Goal: Navigation & Orientation: Find specific page/section

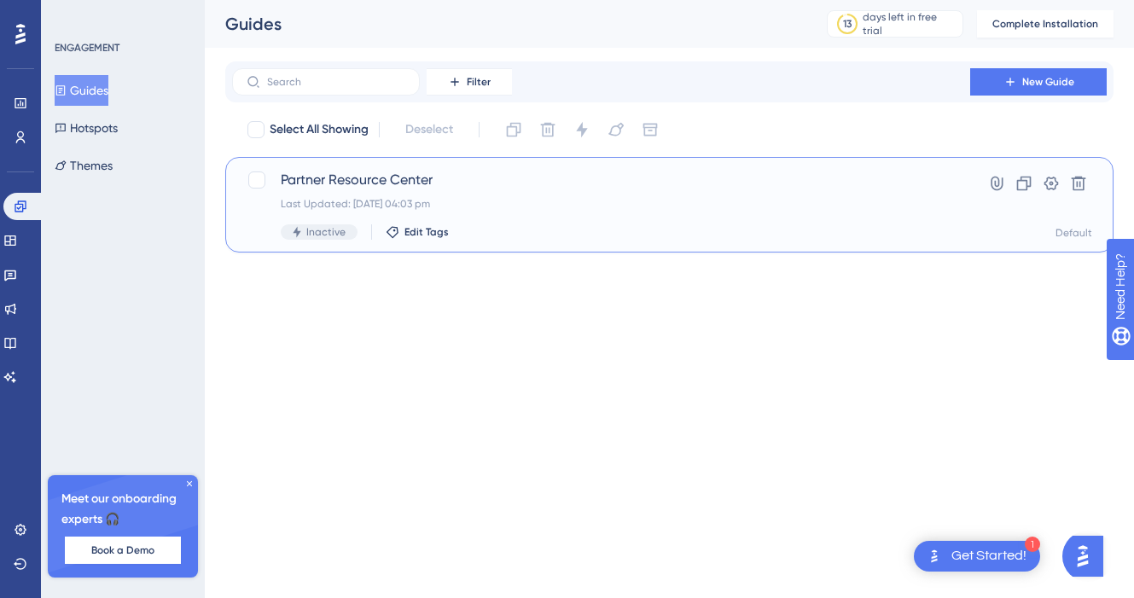
click at [387, 179] on span "Partner Resource Center" at bounding box center [601, 180] width 641 height 20
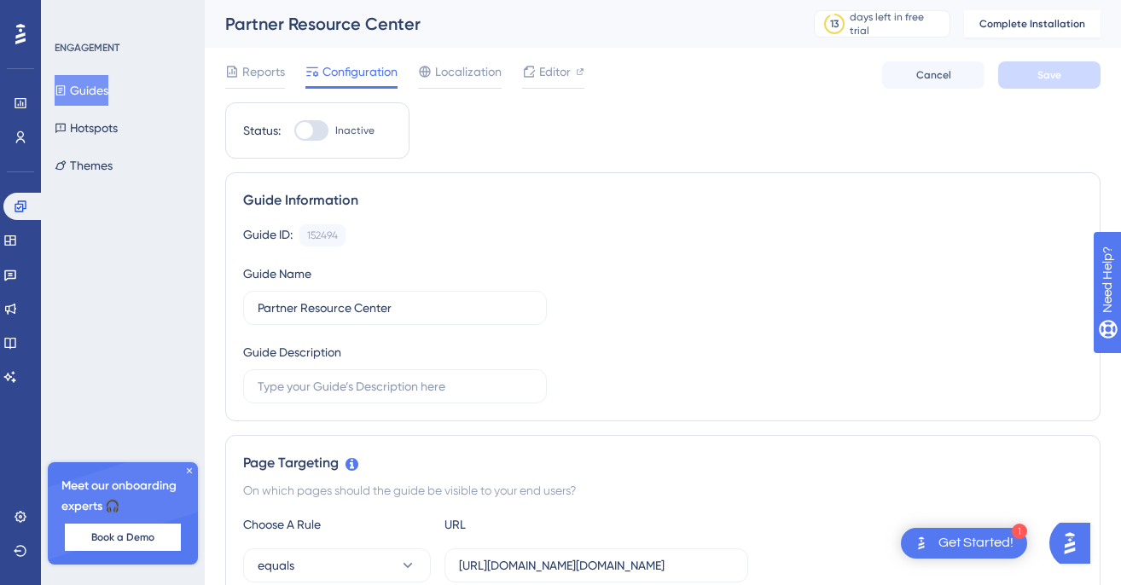
click at [978, 541] on div "Get Started!" at bounding box center [975, 543] width 75 height 19
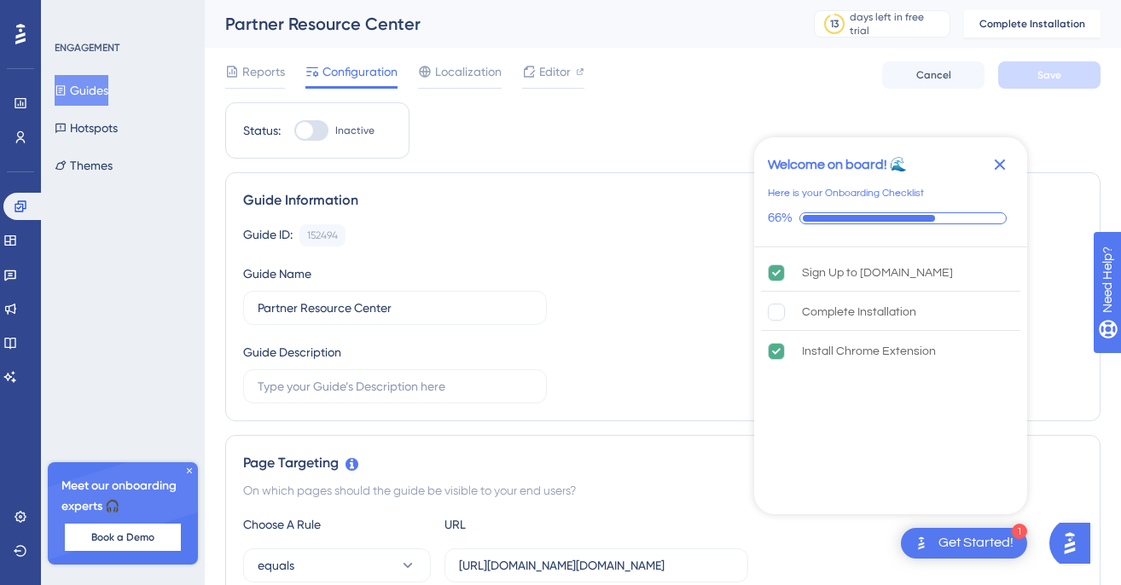
click at [618, 266] on div "Guide ID: 152494 Copy Guide Name Partner Resource Center Guide Description" at bounding box center [662, 313] width 839 height 179
click at [147, 119] on div "Guides Hotspots Themes" at bounding box center [124, 128] width 138 height 106
click at [104, 90] on button "Guides" at bounding box center [82, 90] width 54 height 31
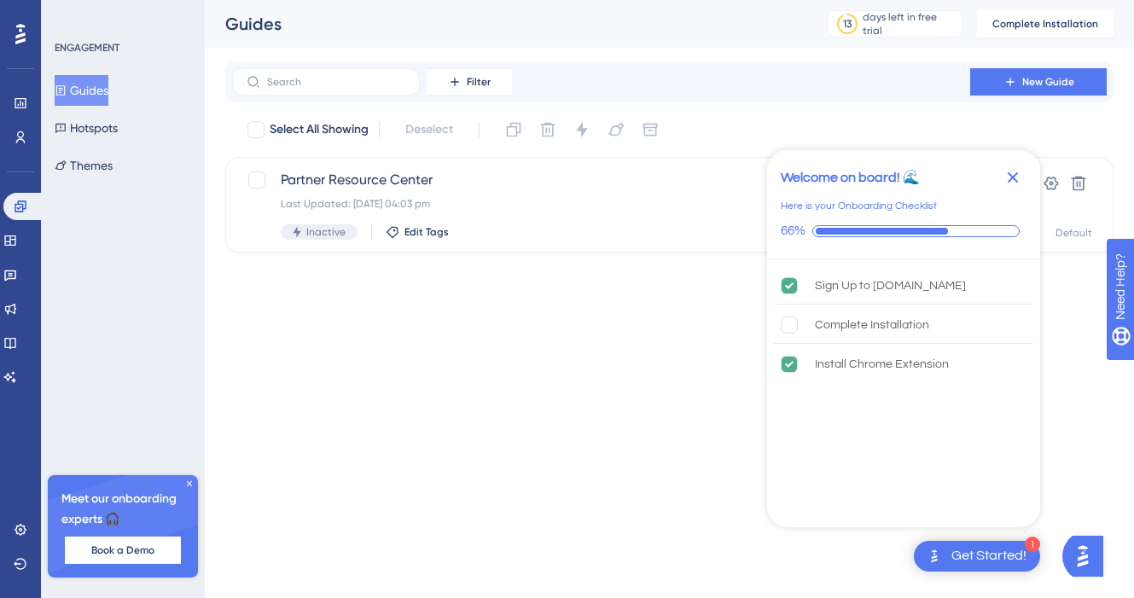
click at [105, 90] on button "Guides" at bounding box center [82, 90] width 54 height 31
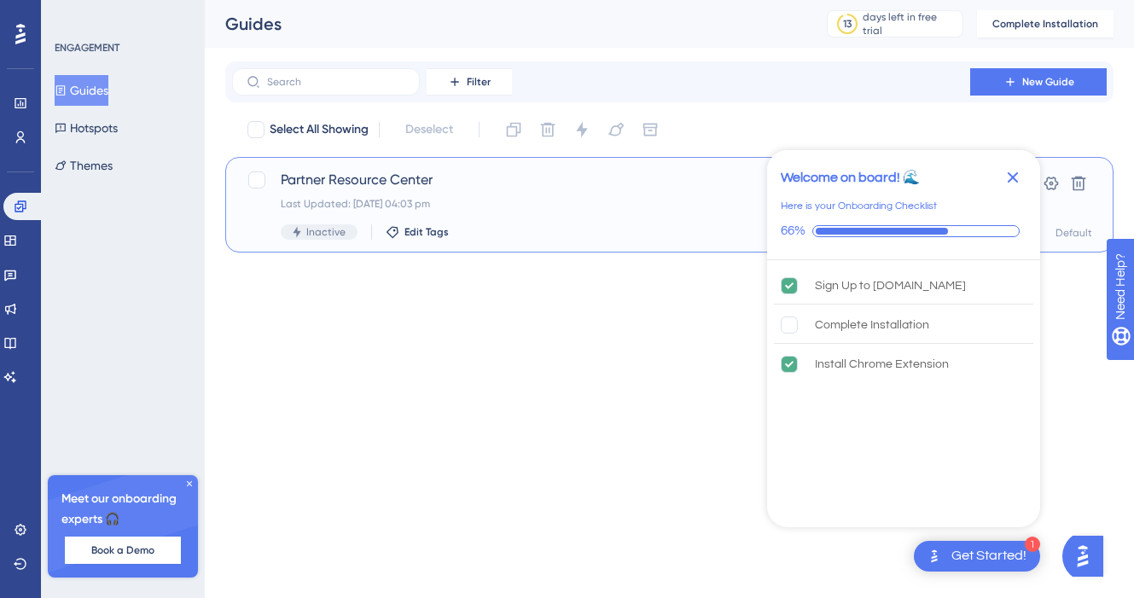
click at [311, 176] on span "Partner Resource Center" at bounding box center [601, 180] width 641 height 20
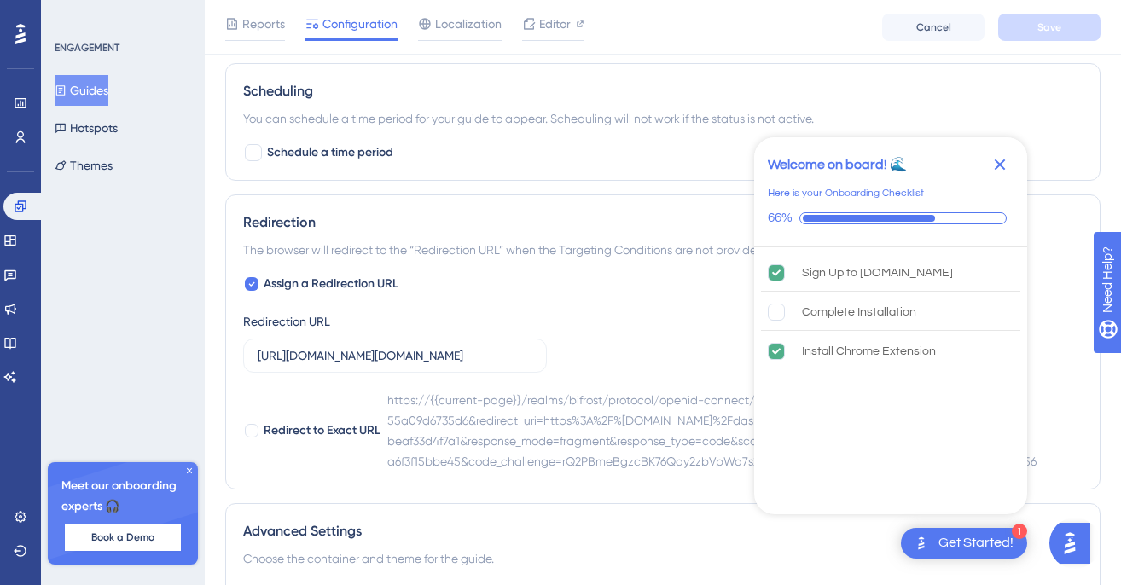
scroll to position [1293, 0]
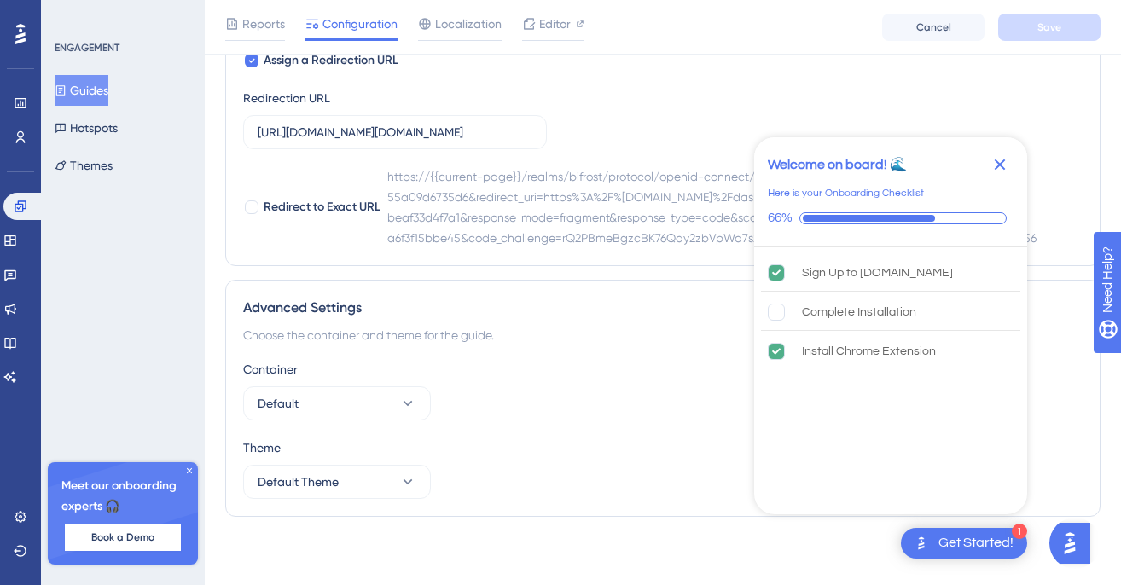
click at [1001, 165] on icon "Close Checklist" at bounding box center [1000, 165] width 11 height 11
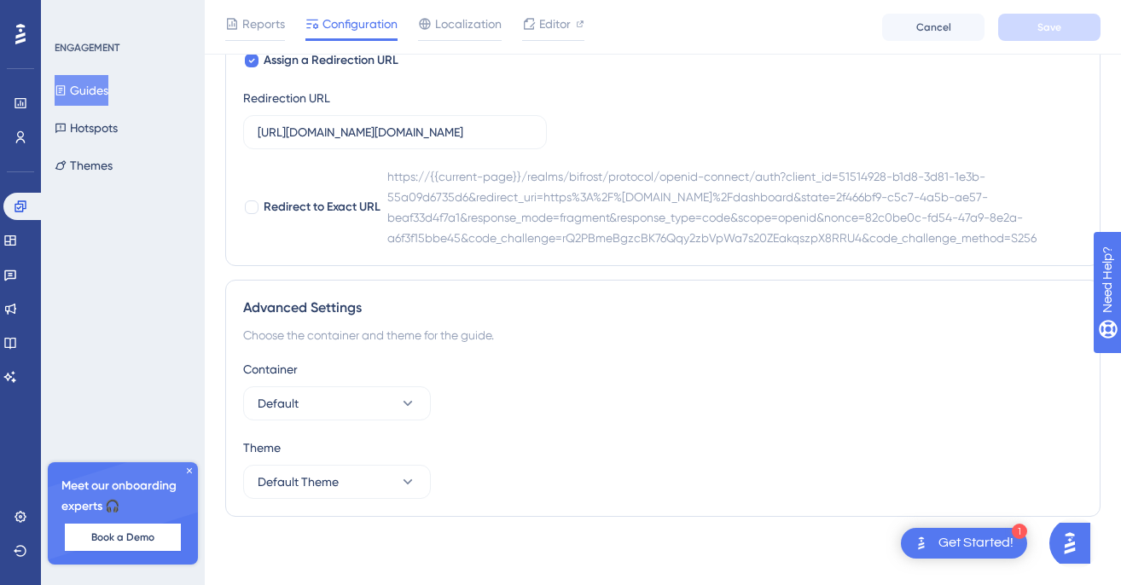
click at [90, 90] on button "Guides" at bounding box center [82, 90] width 54 height 31
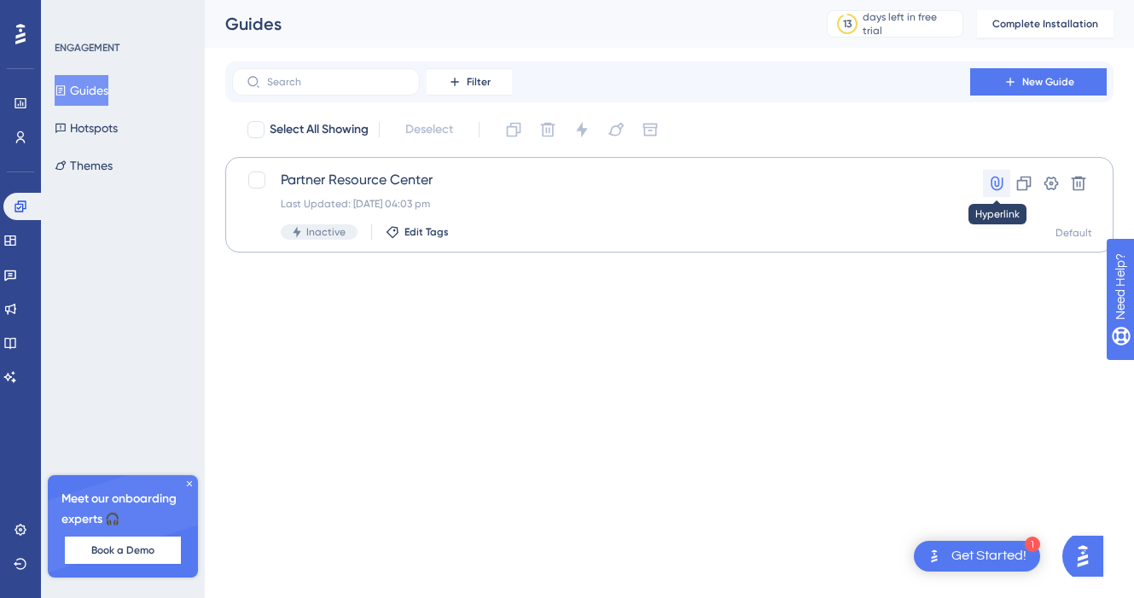
click at [996, 181] on icon at bounding box center [996, 183] width 17 height 17
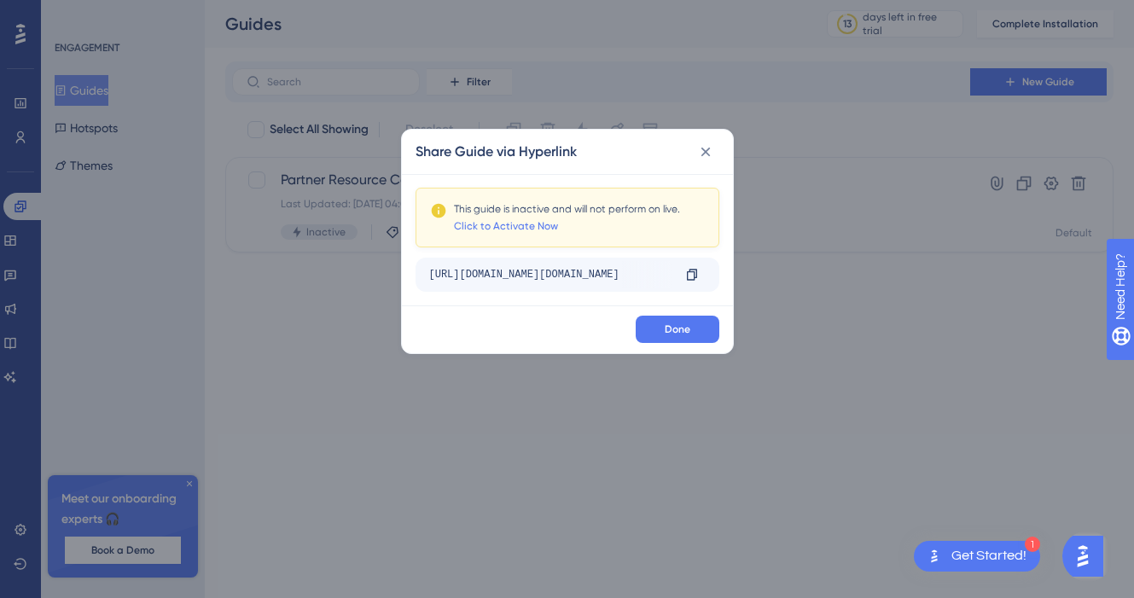
click at [568, 273] on div "[URL][DOMAIN_NAME][DOMAIN_NAME]" at bounding box center [550, 274] width 242 height 27
click at [692, 272] on icon at bounding box center [692, 275] width 14 height 14
click at [707, 153] on icon at bounding box center [704, 151] width 9 height 9
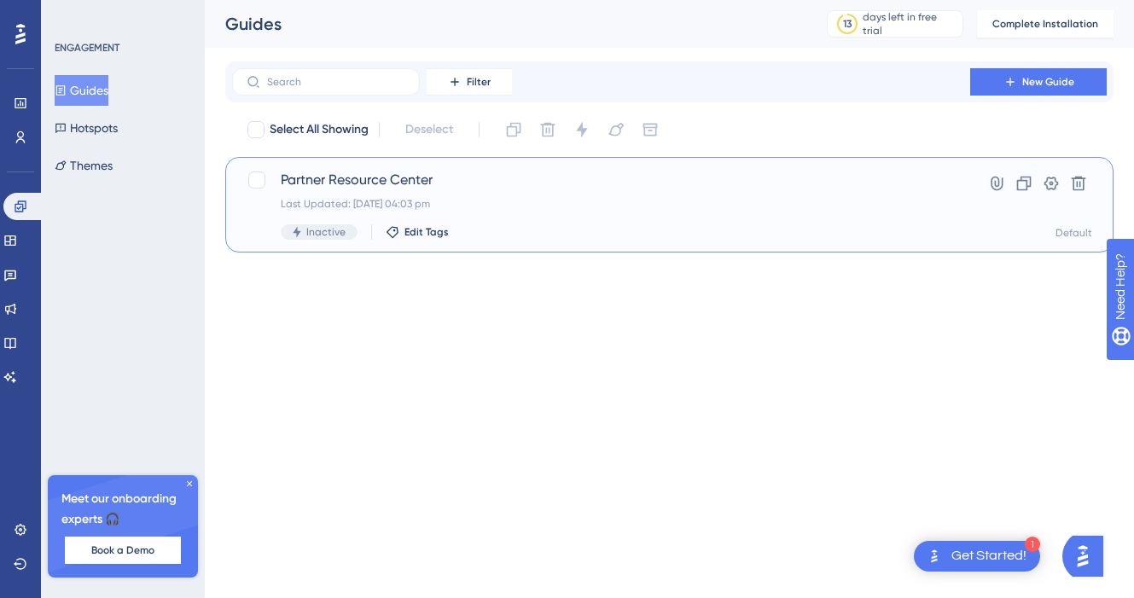
drag, startPoint x: 377, startPoint y: 182, endPoint x: 476, endPoint y: 226, distance: 108.4
click at [476, 226] on div "Partner Resource Center Last Updated: [DATE] 04:03 pm Inactive Edit Tags" at bounding box center [601, 205] width 641 height 70
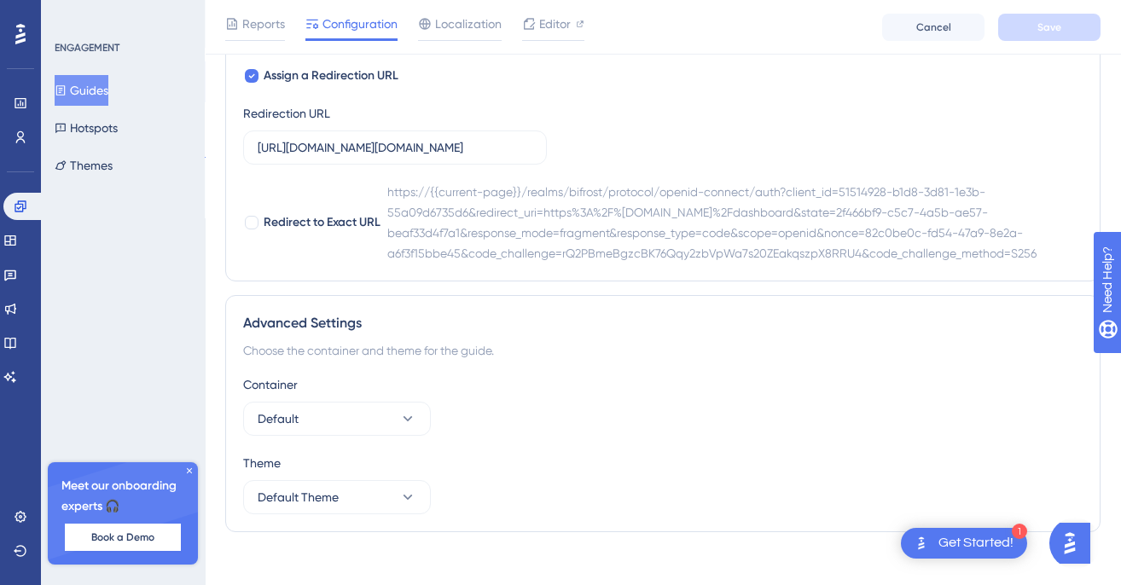
scroll to position [1293, 0]
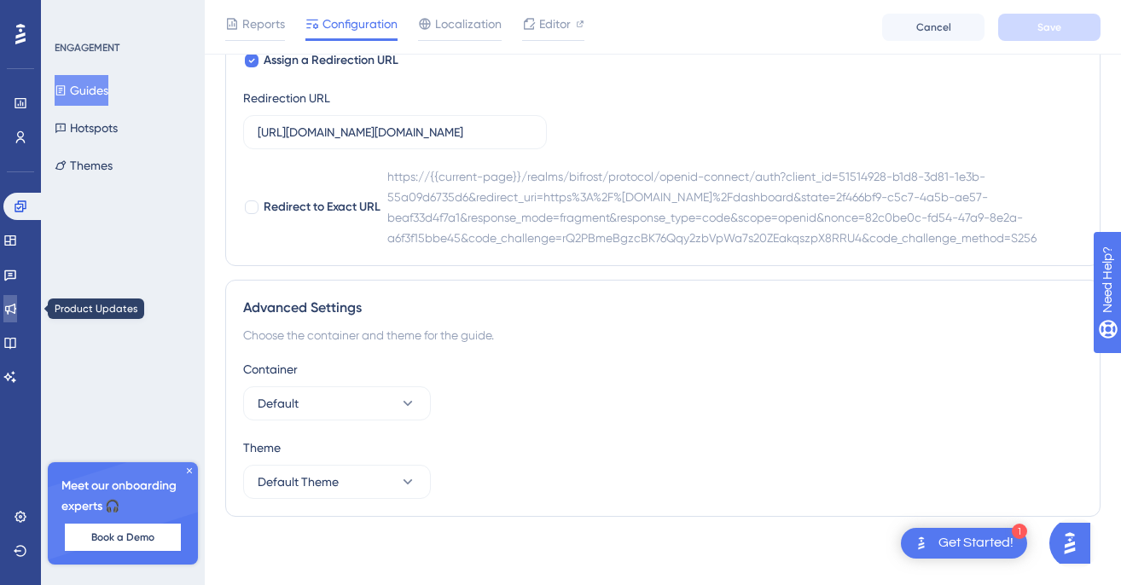
click at [17, 311] on icon at bounding box center [10, 309] width 14 height 14
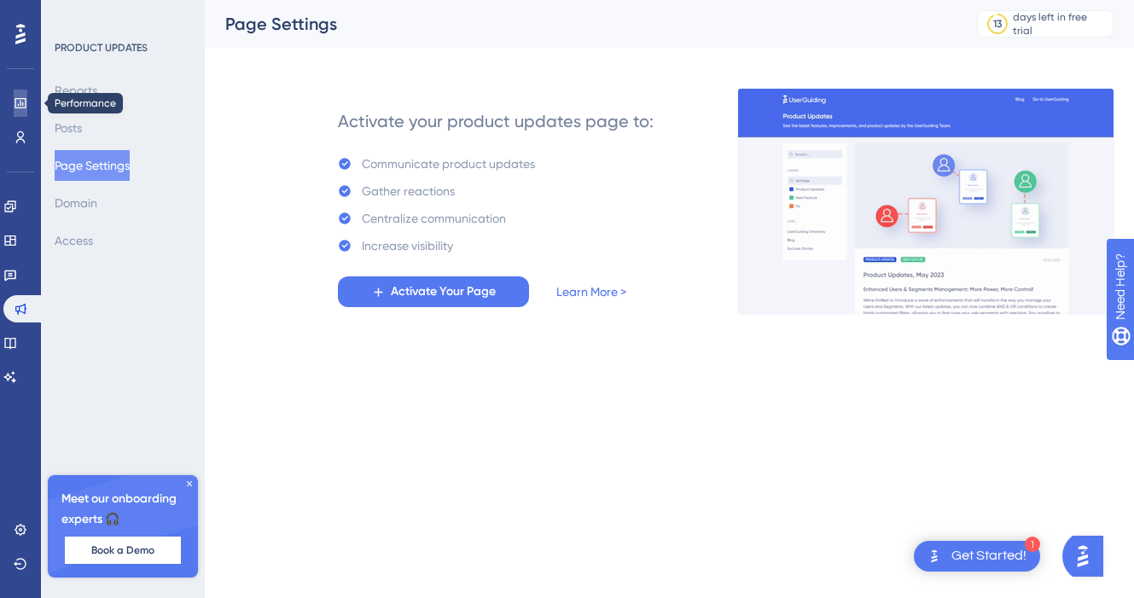
click at [22, 102] on icon at bounding box center [21, 103] width 14 height 14
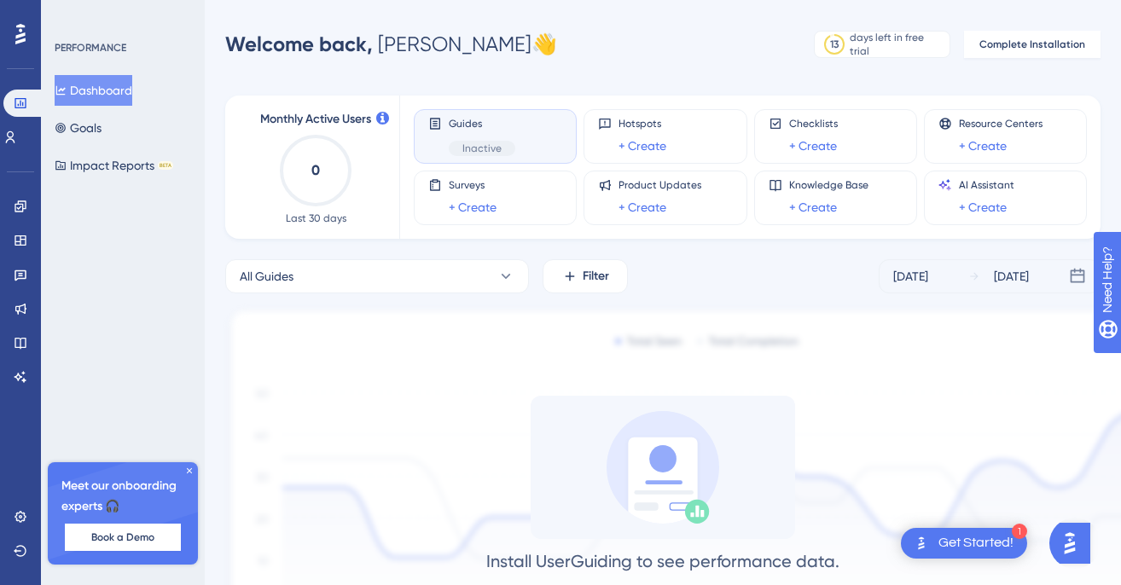
click at [1077, 543] on img "Open AI Assistant Launcher" at bounding box center [1069, 543] width 31 height 31
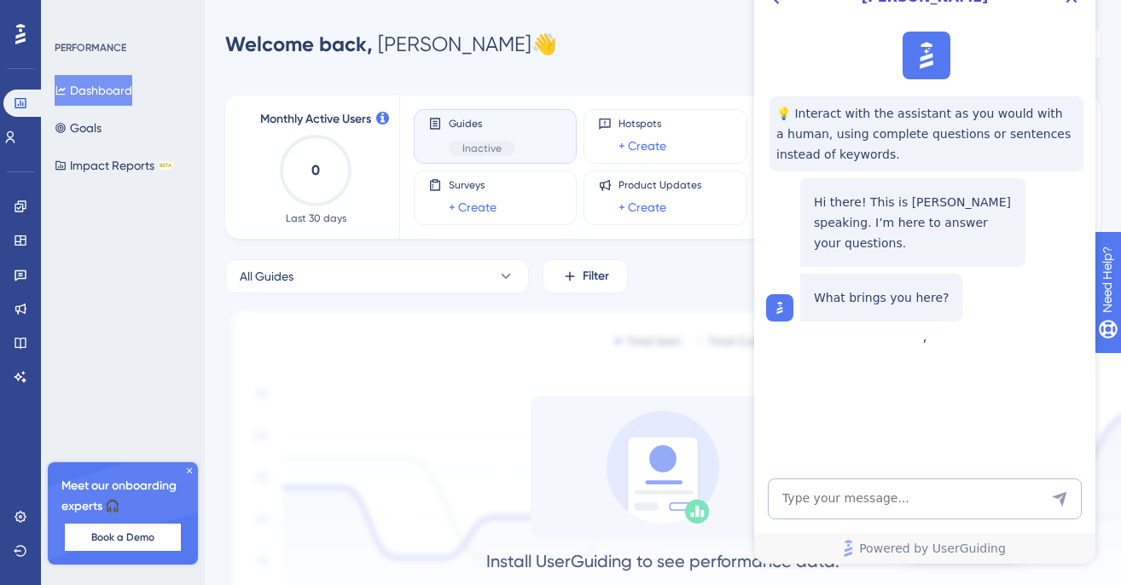
click at [489, 329] on img at bounding box center [702, 486] width 955 height 359
click at [543, 286] on button "Filter" at bounding box center [585, 276] width 85 height 34
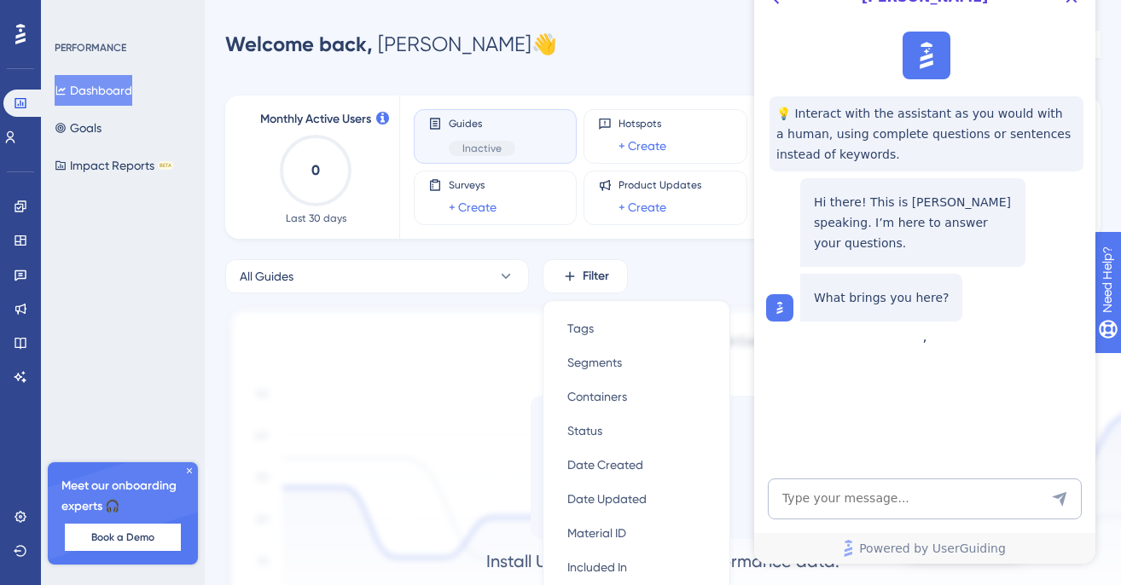
scroll to position [135, 0]
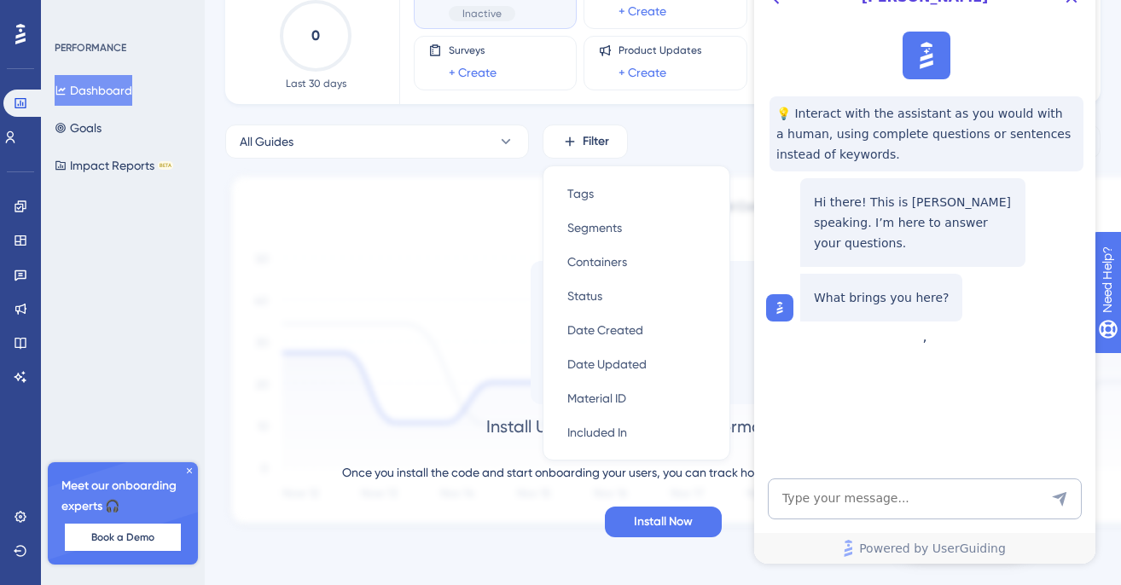
click at [456, 309] on div "Install UserGuiding to see performance data. Once you install the code and star…" at bounding box center [662, 399] width 875 height 276
